Goal: Transaction & Acquisition: Purchase product/service

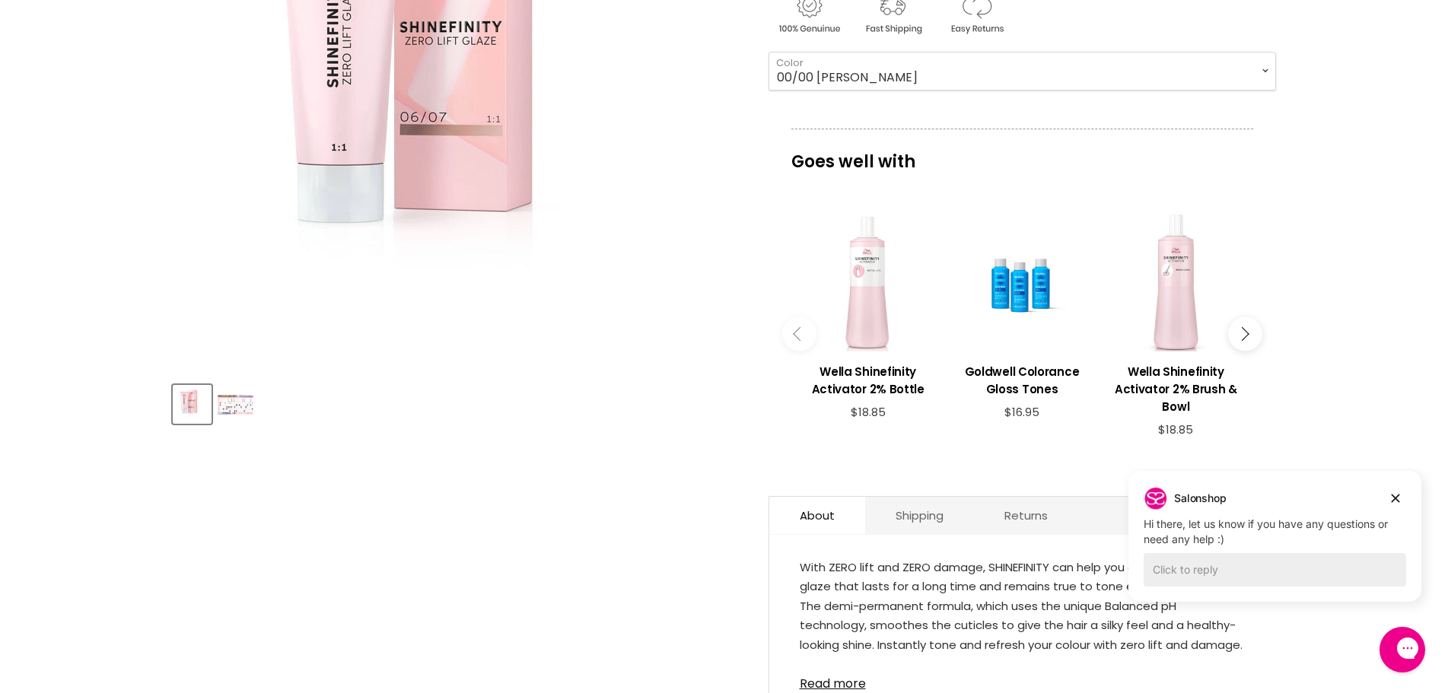
scroll to position [381, 0]
click at [222, 403] on img "Product thumbnails" at bounding box center [236, 407] width 36 height 20
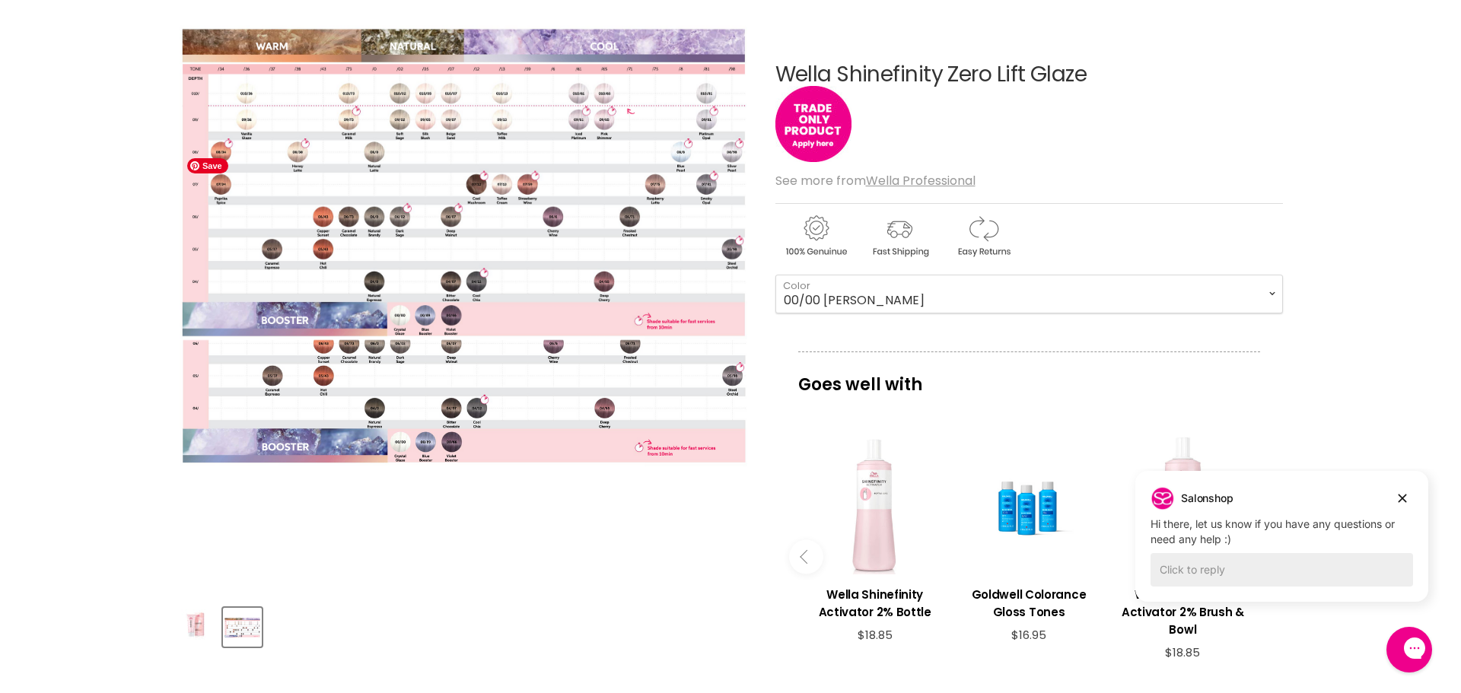
scroll to position [152, 0]
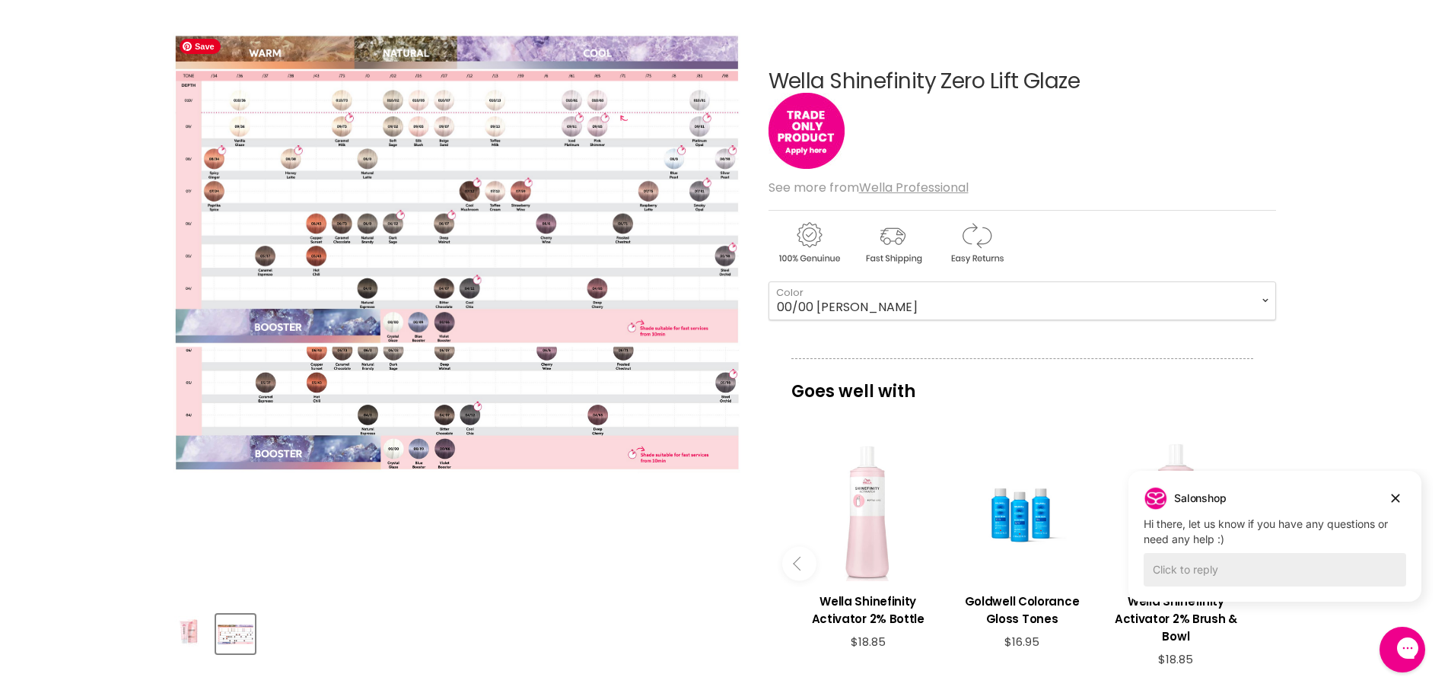
click at [414, 264] on img "Wella Shinefinity Zero Lift Glaze image. Click or Scroll to Zoom." at bounding box center [456, 189] width 569 height 316
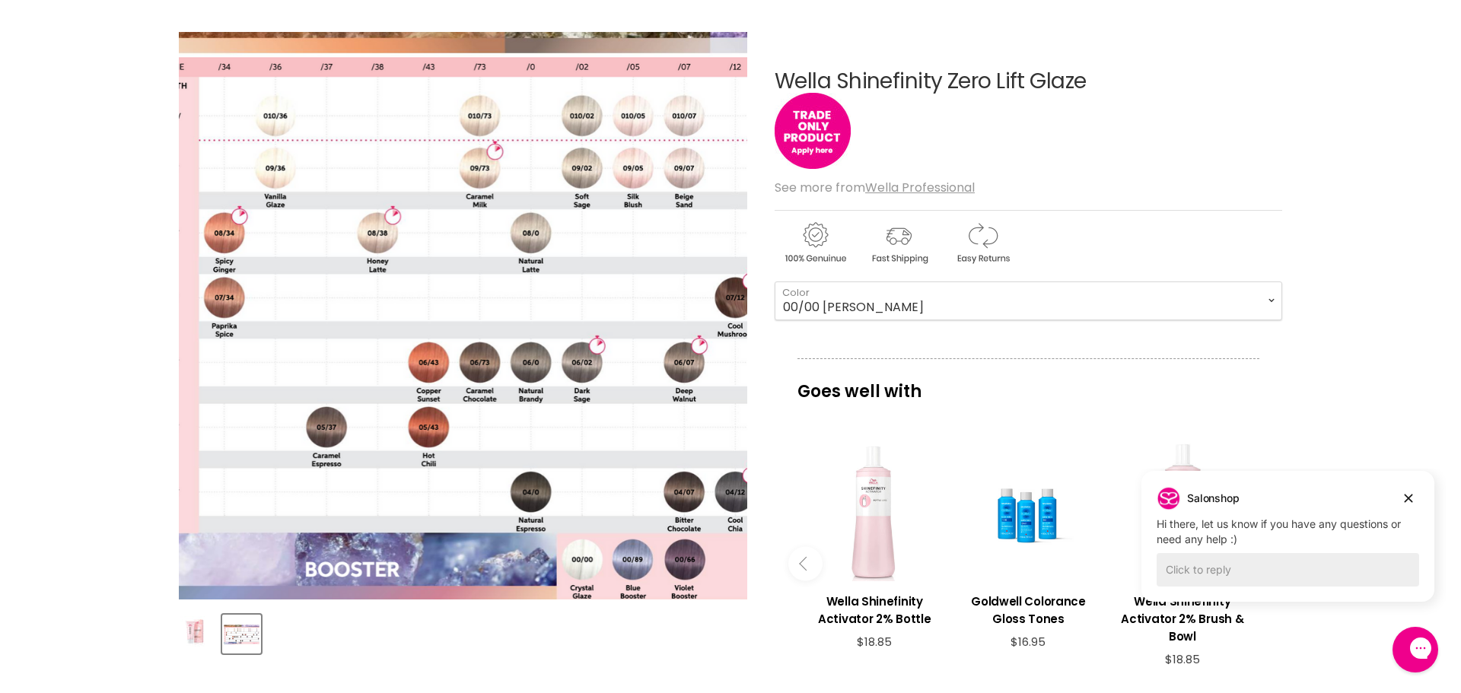
click at [218, 85] on img "Wella Shinefinity Zero Lift Glaze image. Click or Scroll to Zoom." at bounding box center [708, 294] width 1137 height 632
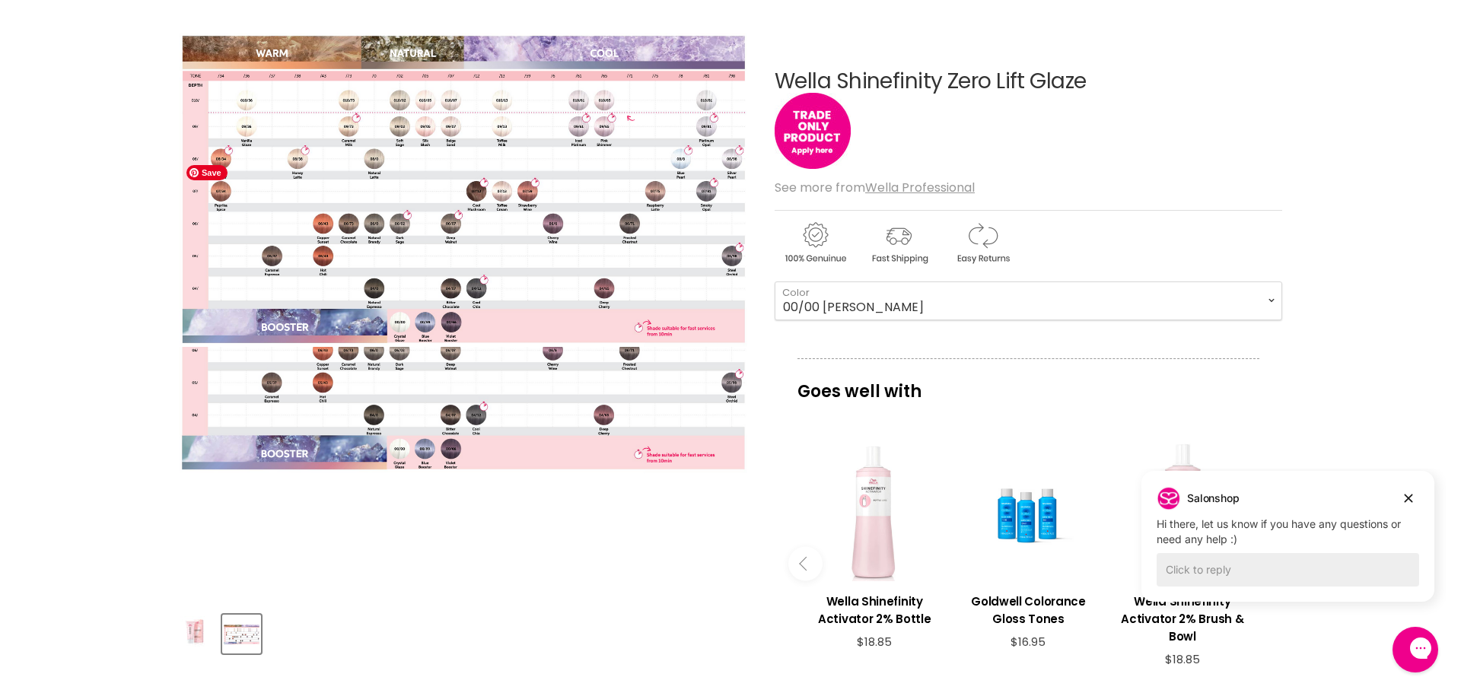
click at [276, 388] on img "Wella Shinefinity Zero Lift Glaze image. Click or Scroll to Zoom." at bounding box center [463, 316] width 569 height 316
